Goal: Task Accomplishment & Management: Use online tool/utility

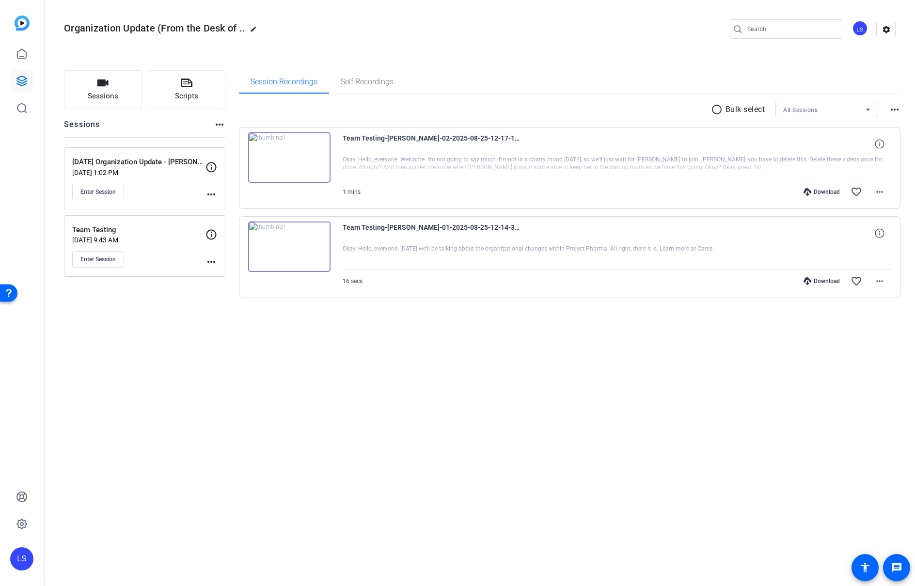
click at [208, 190] on mat-icon "more_horiz" at bounding box center [211, 195] width 12 height 12
click at [229, 208] on span "Edit Session" at bounding box center [235, 209] width 44 height 12
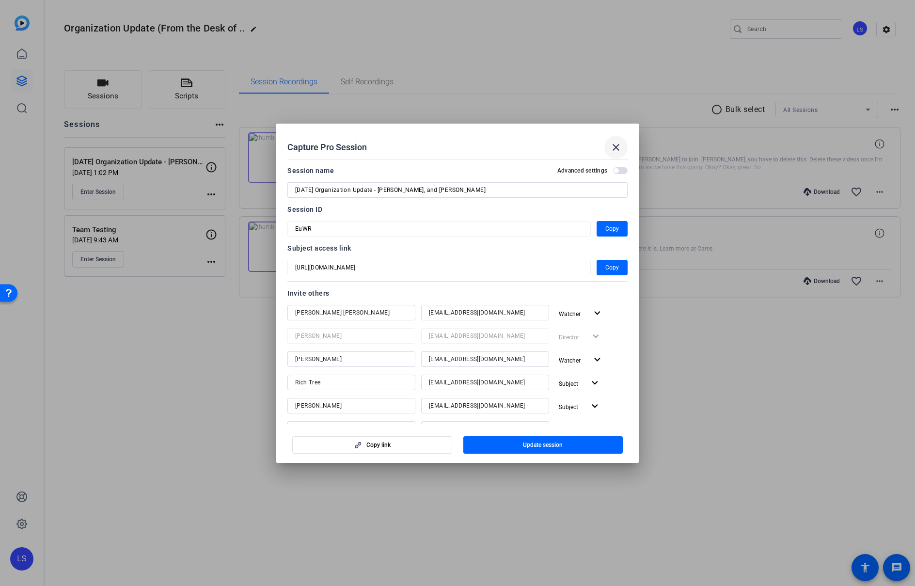
click at [614, 149] on mat-icon "close" at bounding box center [616, 148] width 12 height 12
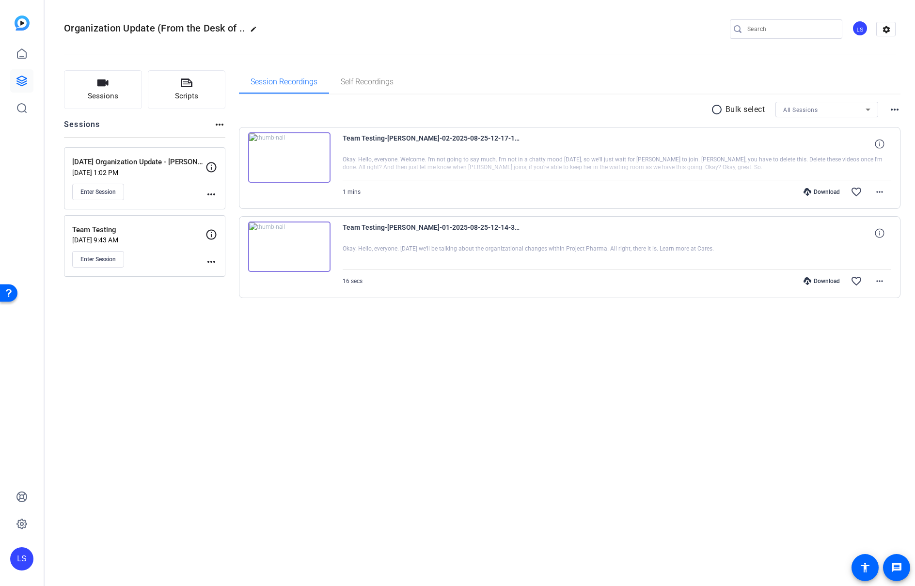
click at [212, 195] on mat-icon "more_horiz" at bounding box center [211, 195] width 12 height 12
click at [251, 210] on span "Edit Session" at bounding box center [235, 209] width 44 height 12
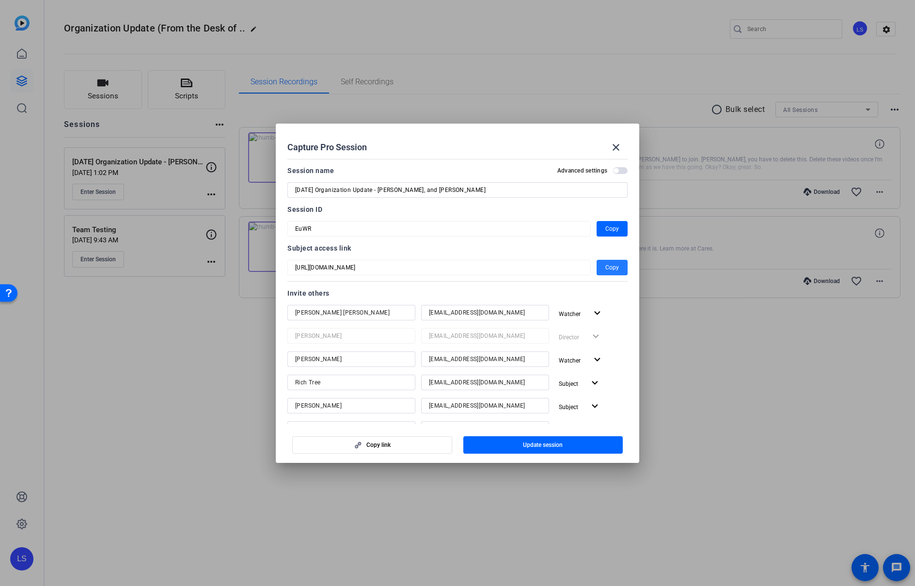
click at [612, 266] on span "Copy" at bounding box center [612, 268] width 14 height 12
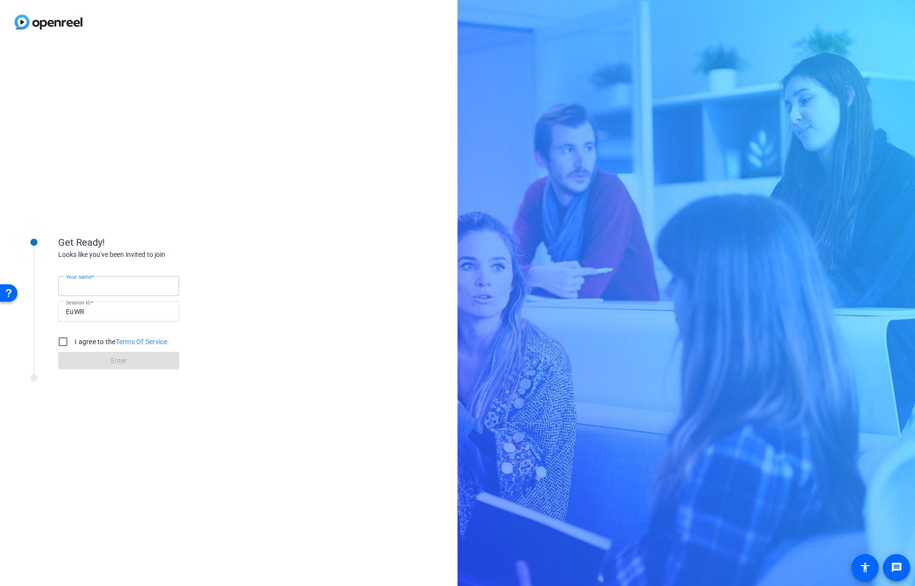
click at [126, 288] on input "Your name" at bounding box center [119, 286] width 106 height 12
